Goal: Find specific page/section: Find specific page/section

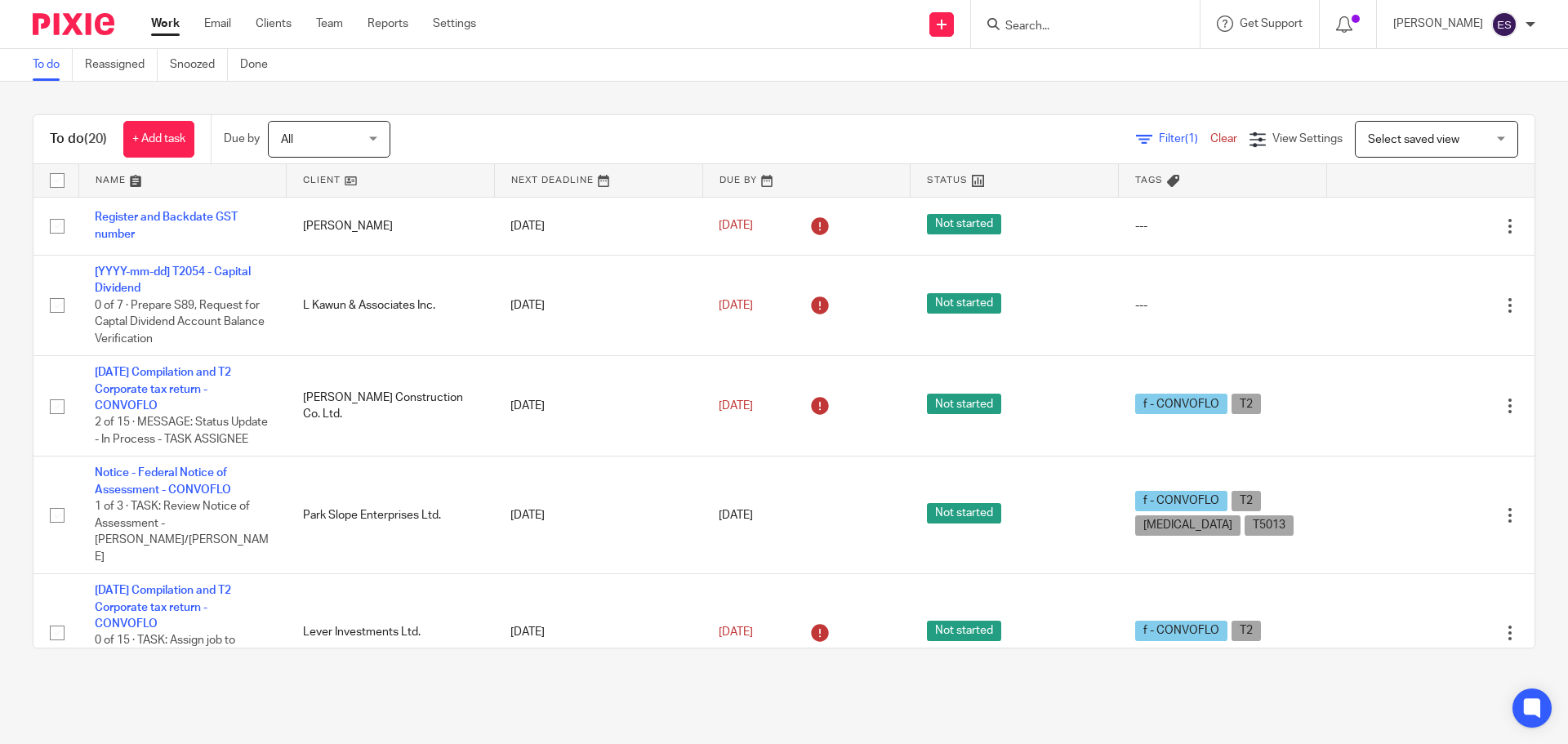
scroll to position [898, 0]
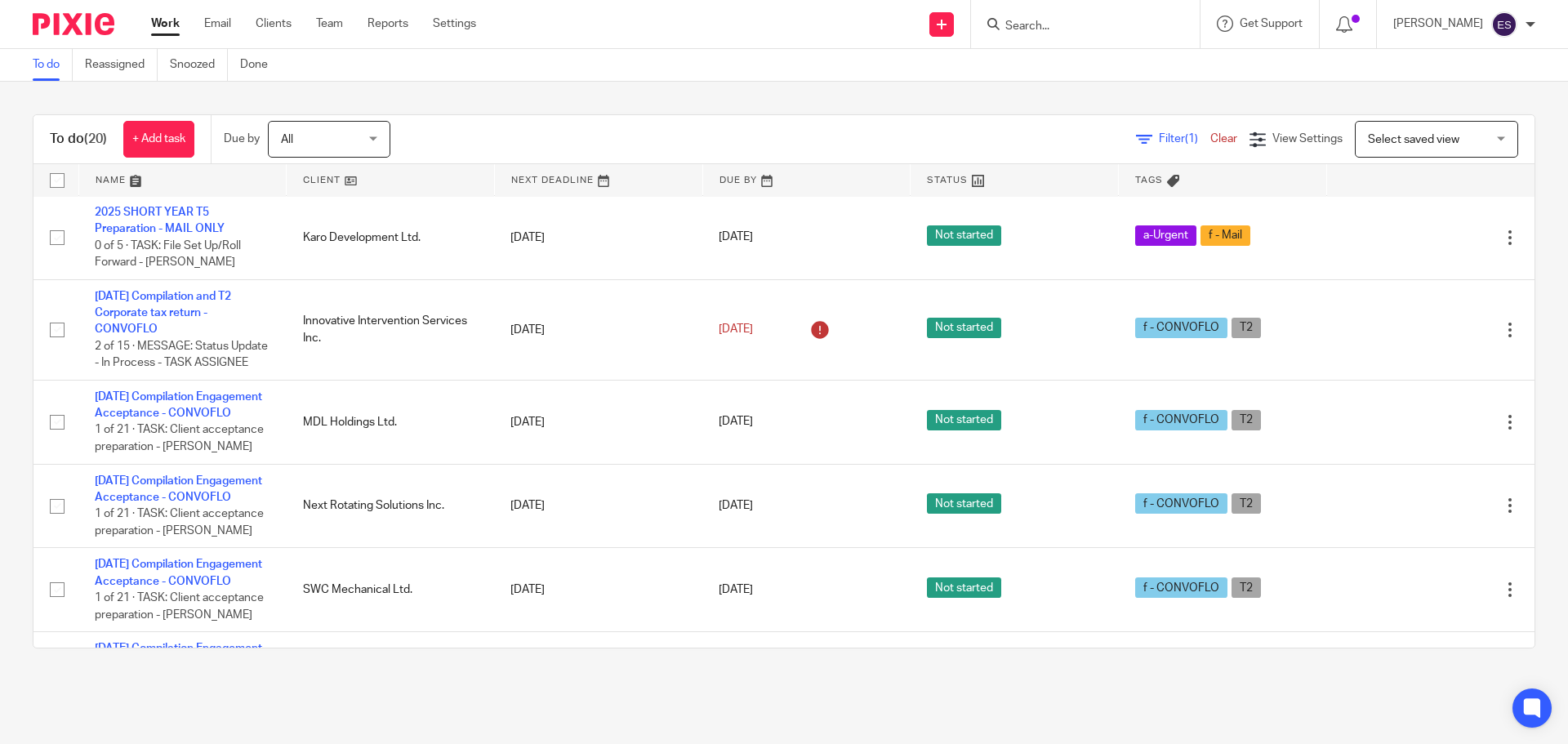
click at [1048, 23] on input "Search" at bounding box center [1077, 27] width 147 height 14
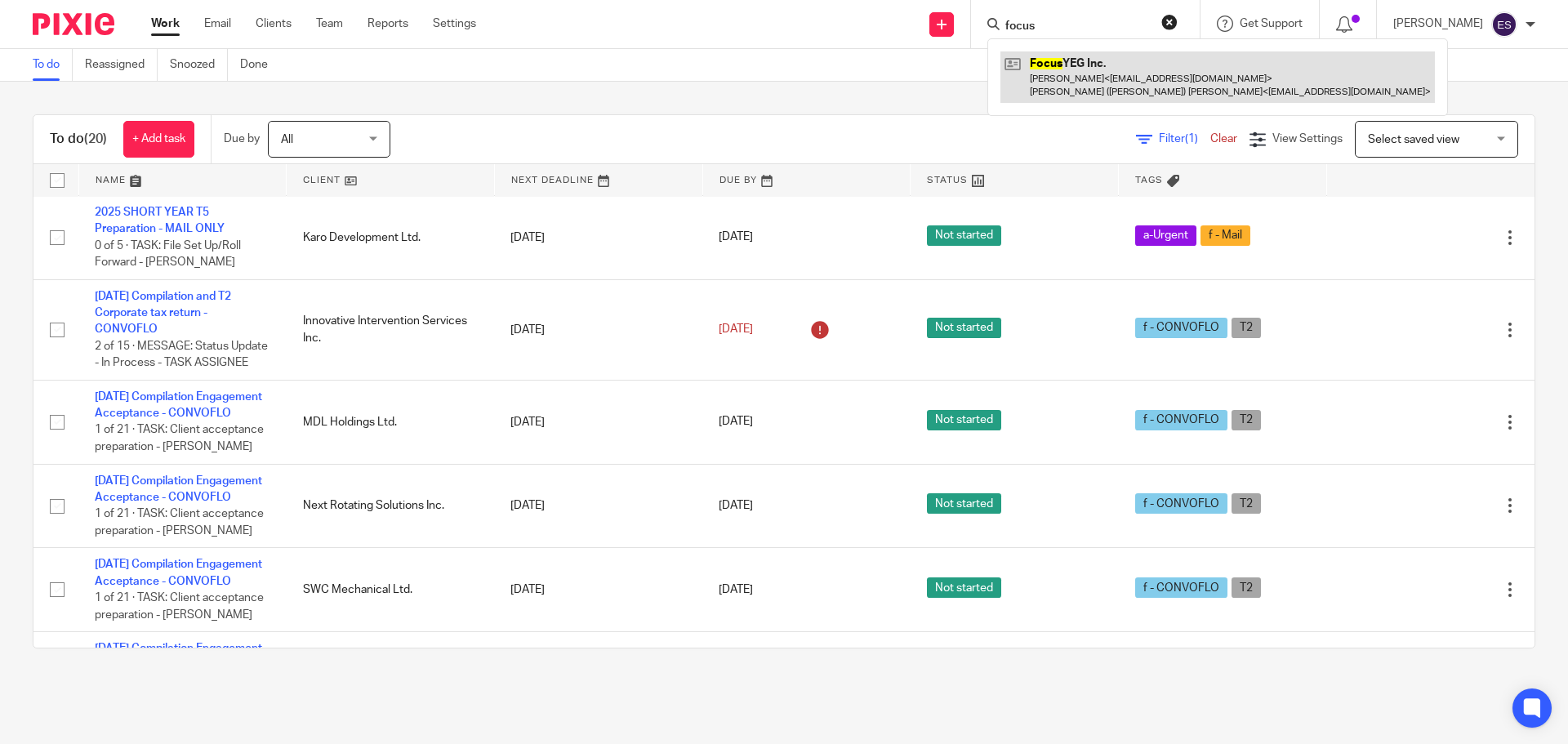
type input "focus"
click at [1077, 75] on link at bounding box center [1217, 77] width 434 height 51
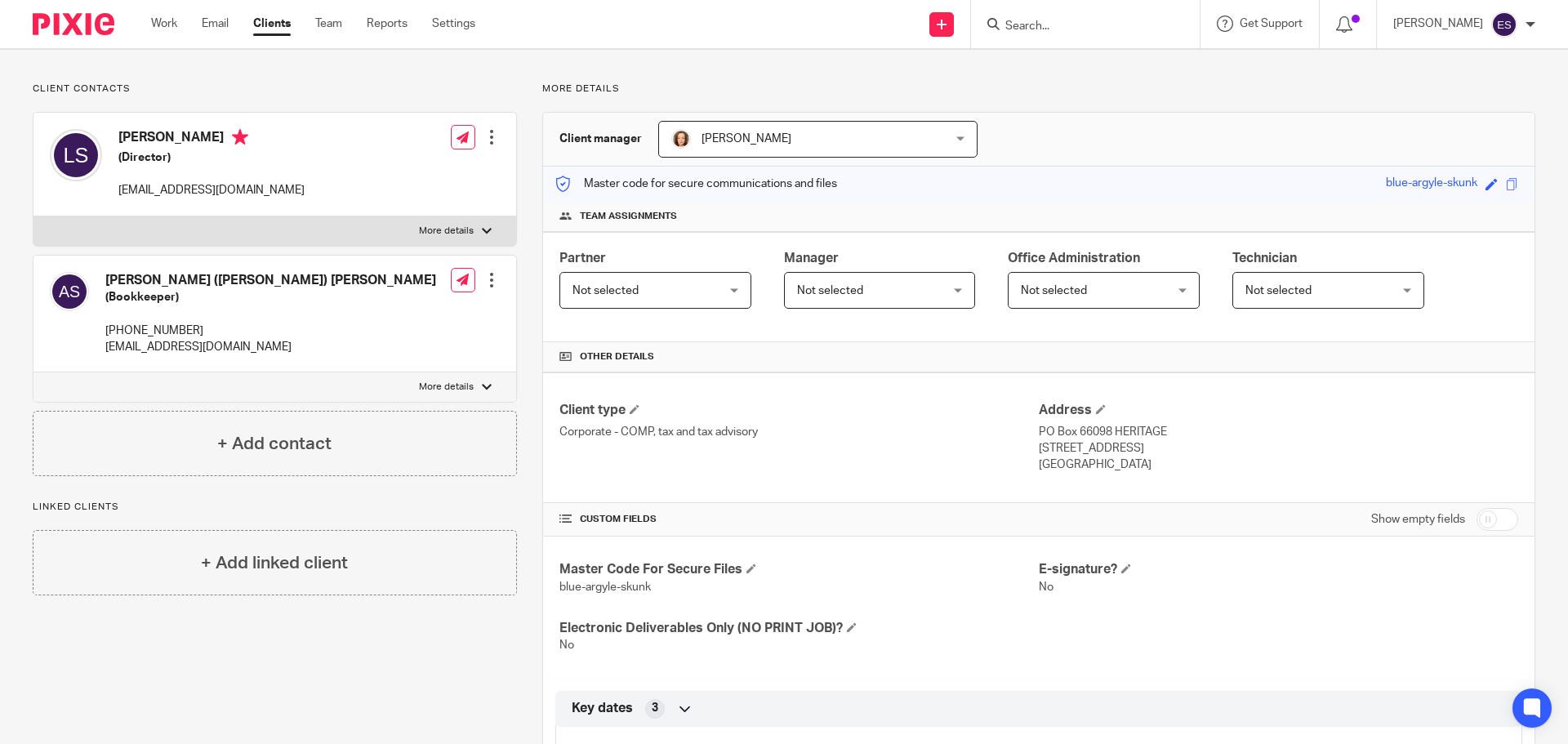
scroll to position [233, 0]
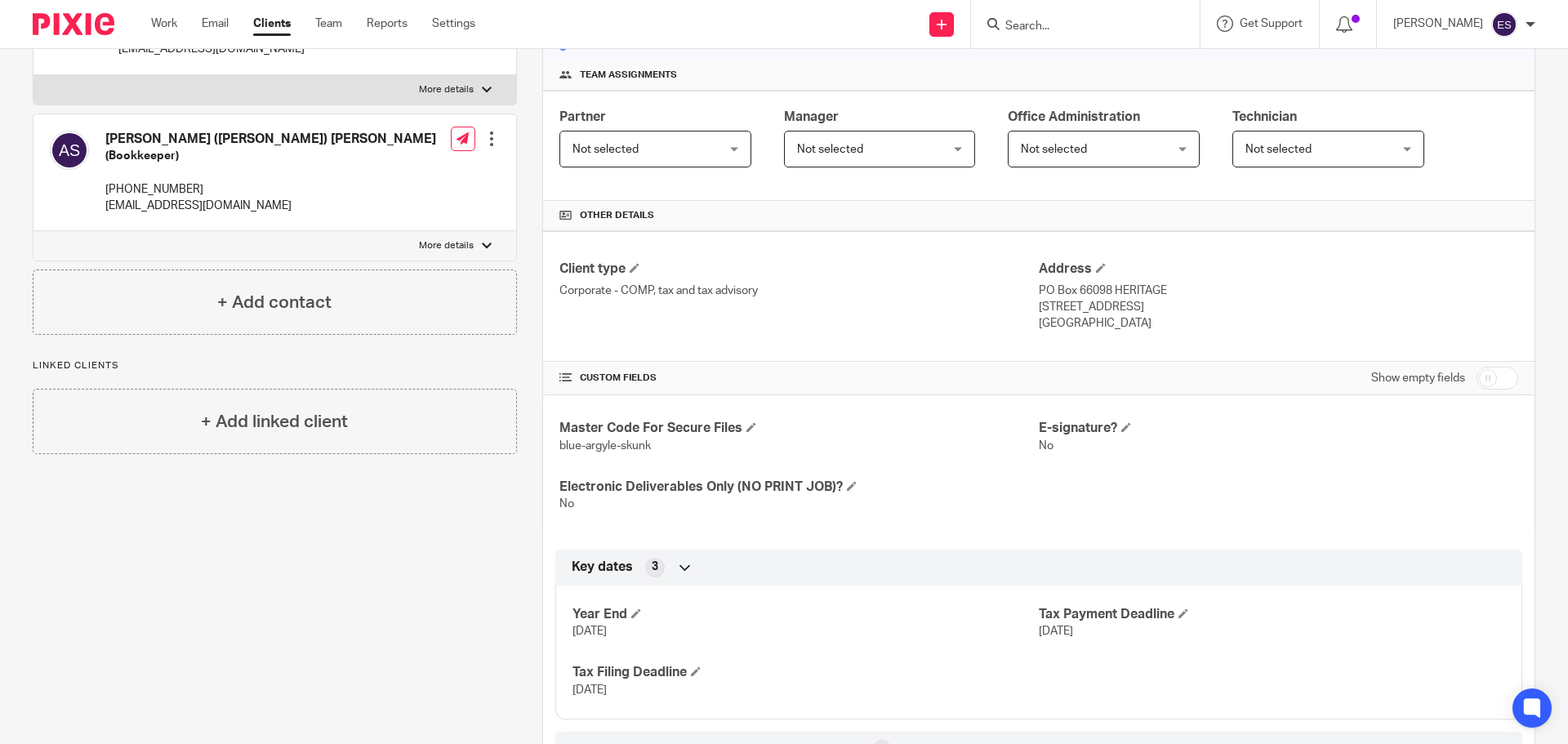
click at [1375, 384] on label "Show empty fields" at bounding box center [1417, 378] width 94 height 16
click at [1498, 370] on input "checkbox" at bounding box center [1497, 378] width 42 height 23
checkbox input "true"
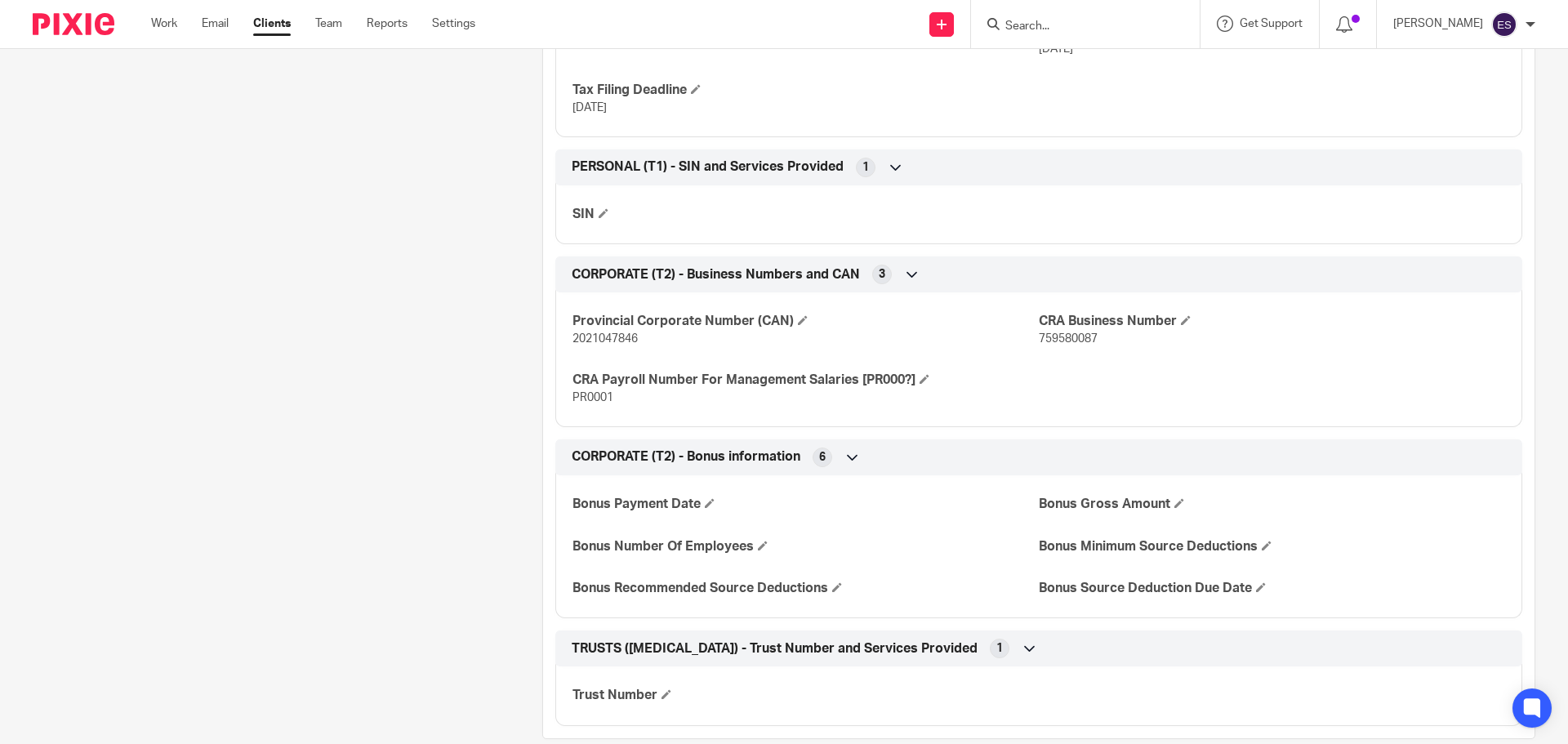
scroll to position [902, 0]
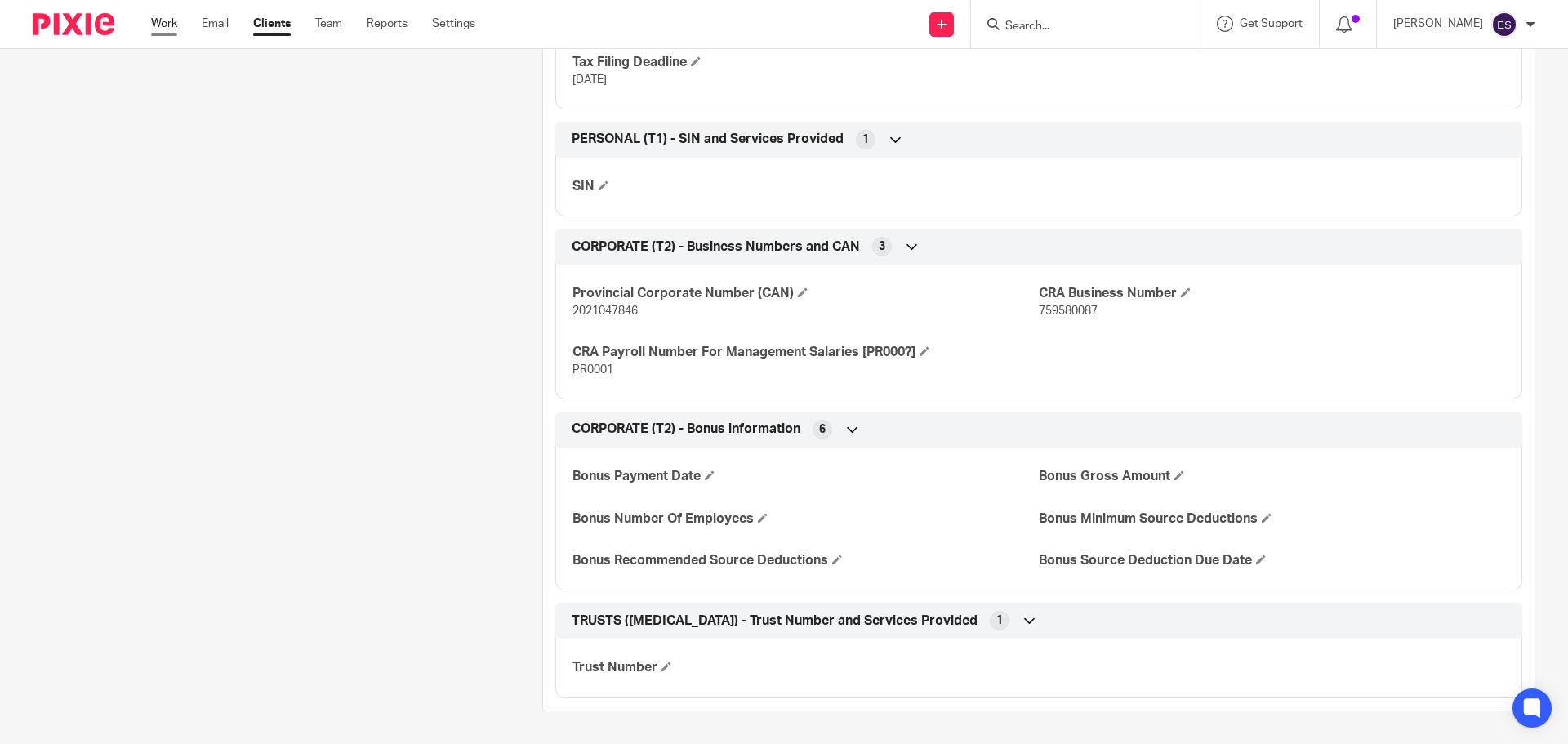
click at [165, 23] on link "Work" at bounding box center [163, 23] width 26 height 16
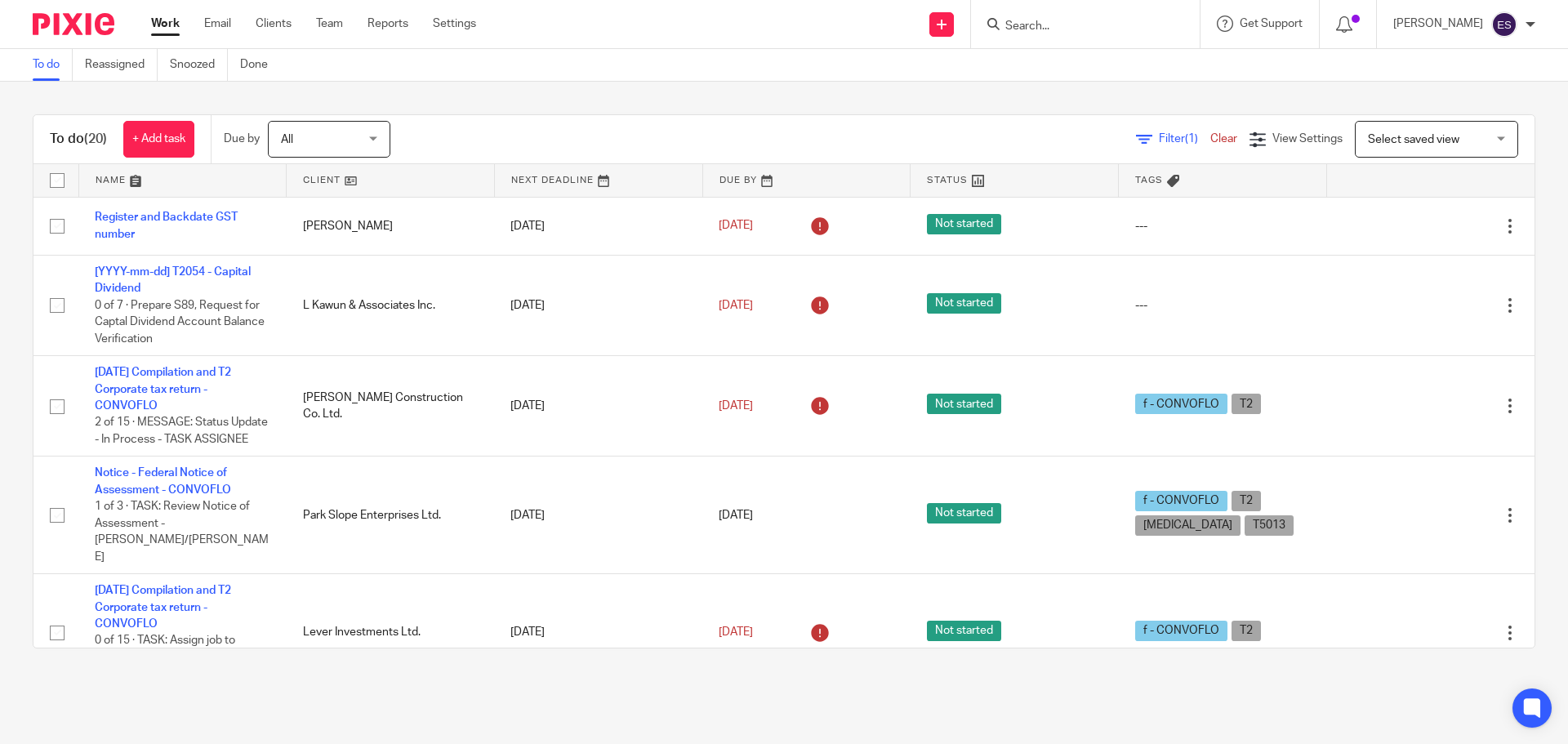
click at [1083, 28] on input "Search" at bounding box center [1077, 27] width 147 height 14
type input "mdl"
click button "submit" at bounding box center [0, 0] width 0 height 0
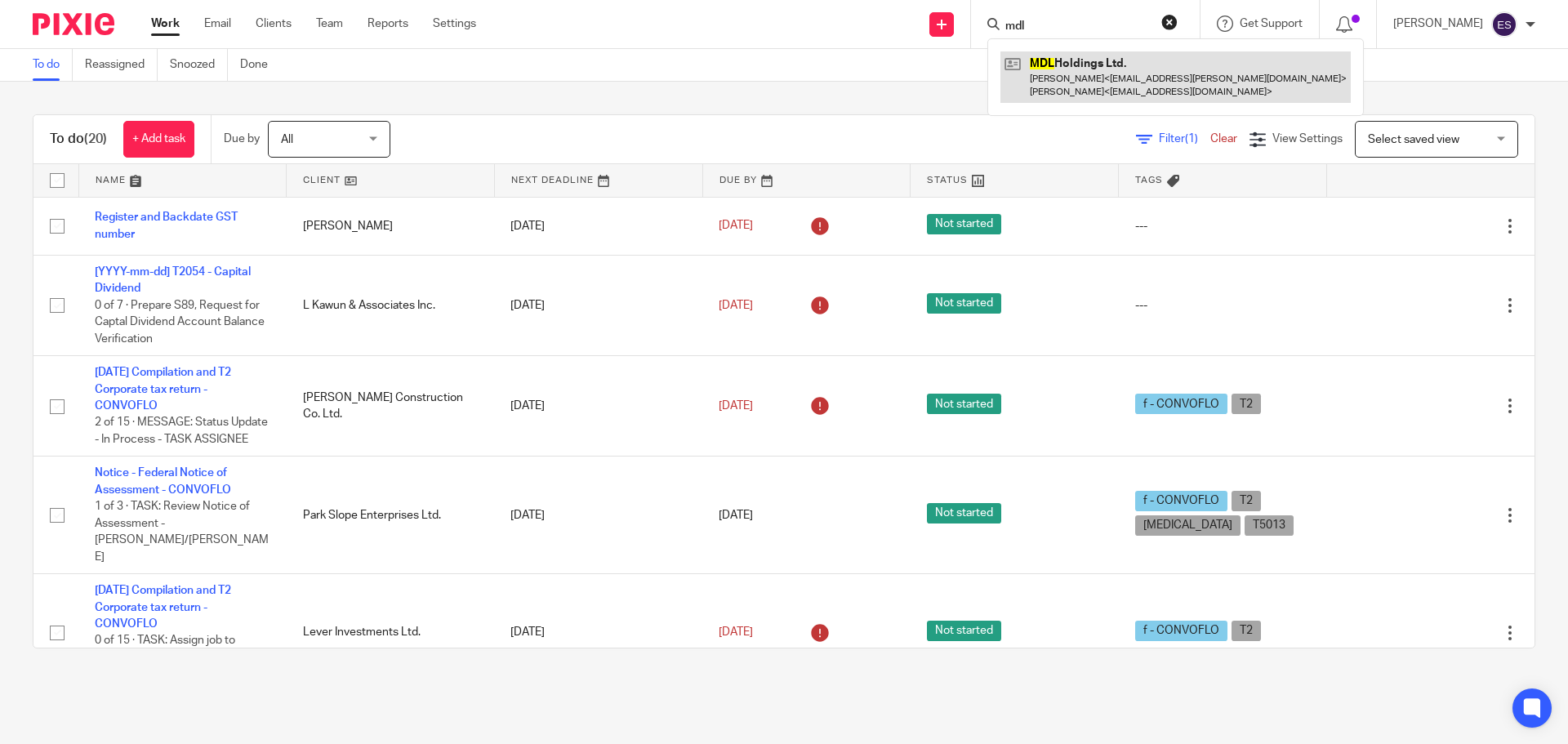
click at [1065, 55] on link at bounding box center [1176, 77] width 351 height 51
